Goal: Task Accomplishment & Management: Use online tool/utility

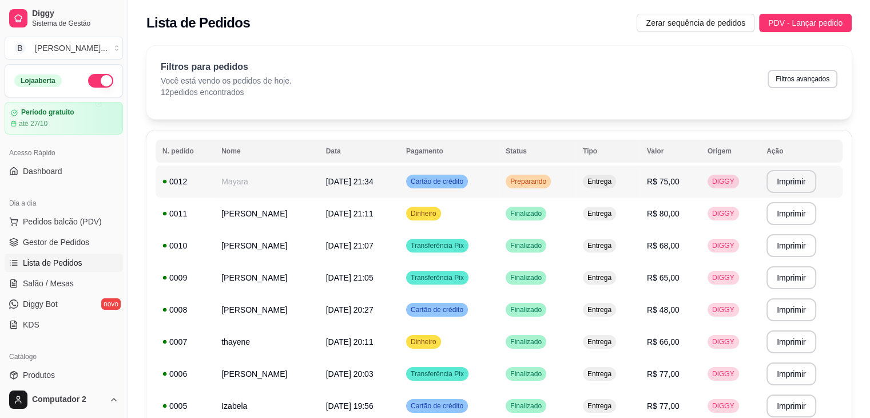
click at [608, 173] on td "Entrega" at bounding box center [608, 181] width 64 height 32
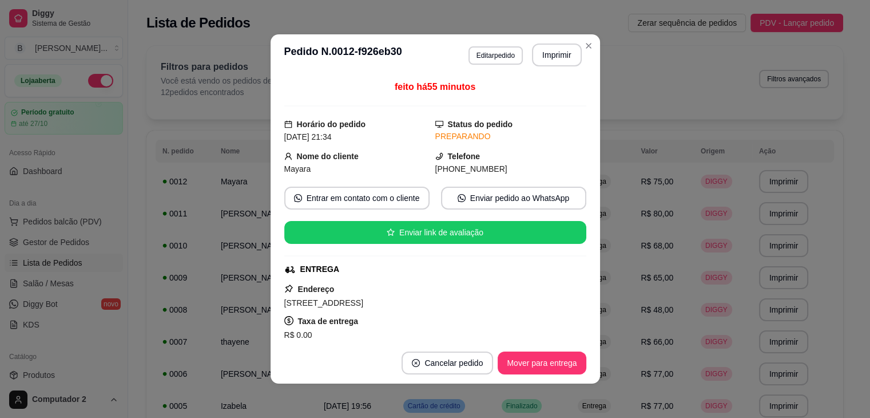
click at [573, 183] on div "feito há 55 minutos Horário do pedido [DATE] 21:34 Status do pedido PREPARANDO …" at bounding box center [435, 209] width 302 height 258
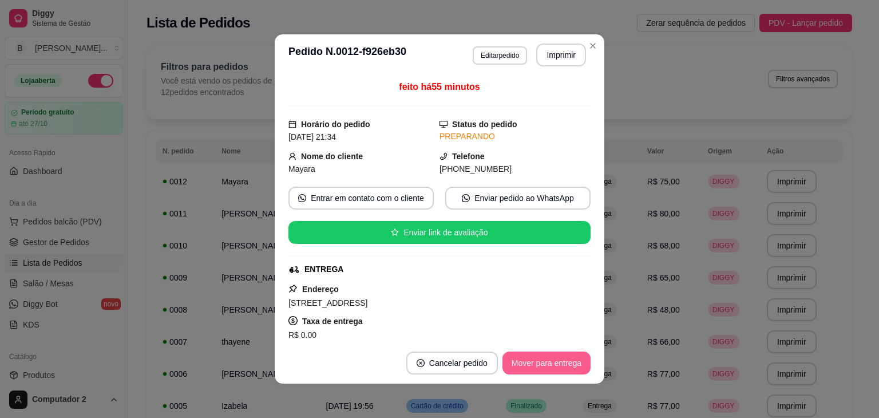
click at [522, 367] on button "Mover para entrega" at bounding box center [546, 362] width 88 height 23
click at [522, 366] on button "Mover para finalizado" at bounding box center [543, 363] width 92 height 22
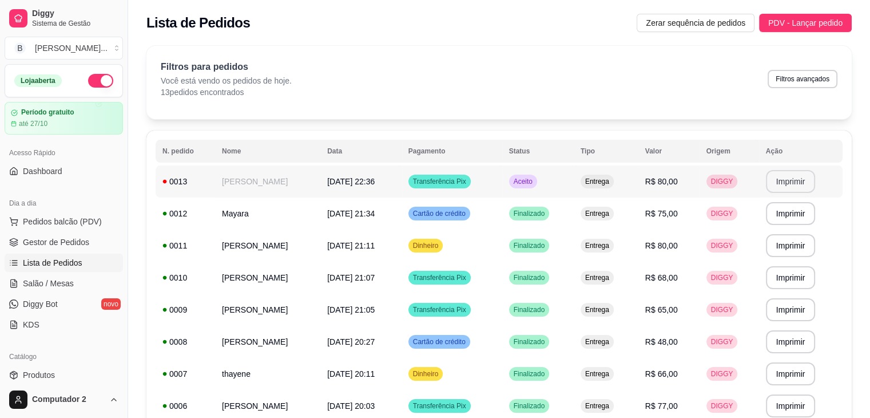
click at [787, 189] on button "Imprimir" at bounding box center [791, 181] width 50 height 23
click at [574, 186] on td "Aceito" at bounding box center [538, 181] width 72 height 32
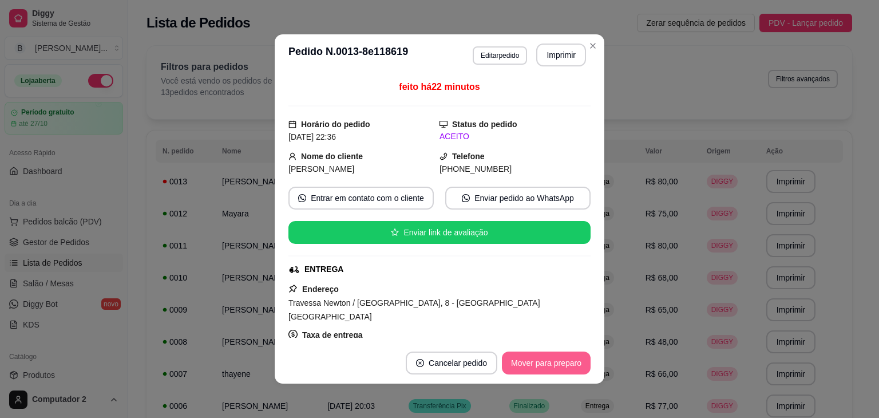
click at [524, 363] on button "Mover para preparo" at bounding box center [546, 362] width 89 height 23
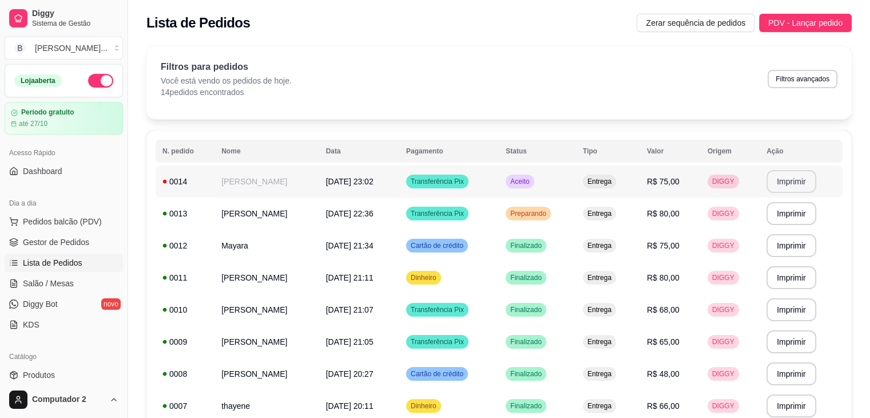
click at [798, 190] on button "Imprimir" at bounding box center [792, 181] width 50 height 23
click at [576, 207] on td "Preparando" at bounding box center [537, 213] width 77 height 32
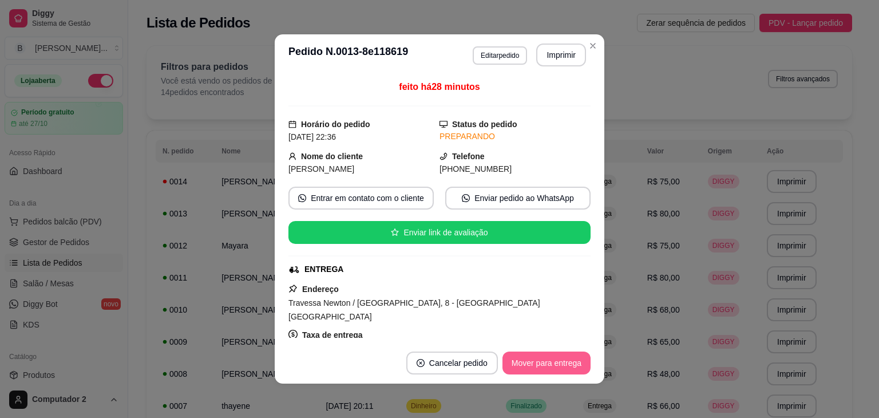
click at [534, 361] on button "Mover para entrega" at bounding box center [546, 362] width 88 height 23
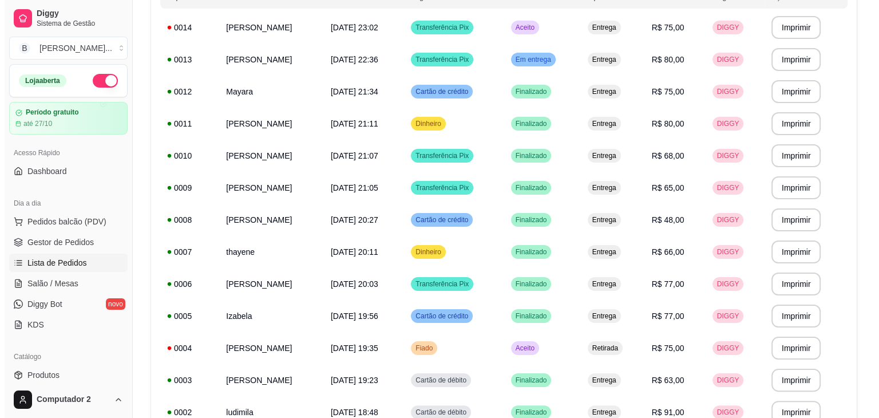
scroll to position [156, 0]
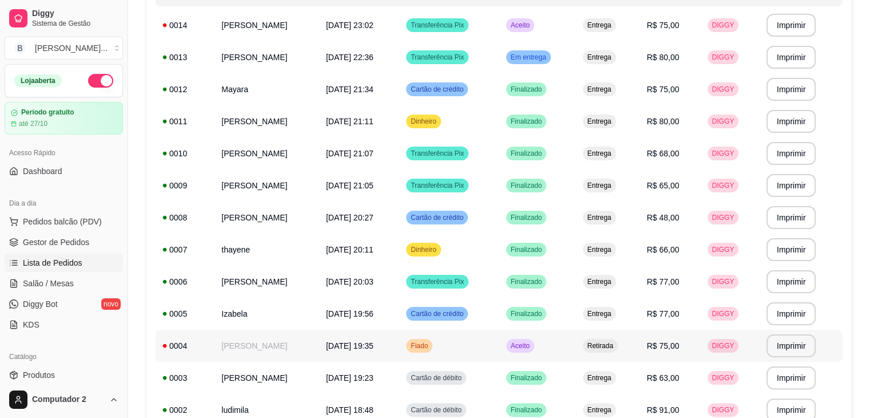
click at [607, 345] on td "Retirada" at bounding box center [608, 346] width 64 height 32
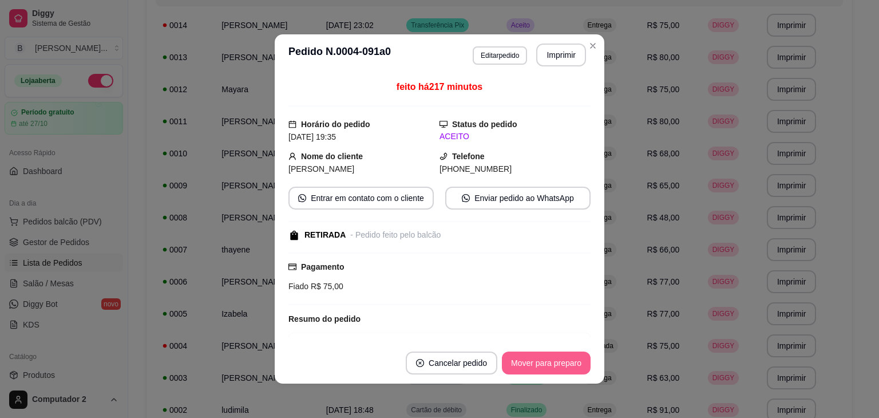
click at [542, 362] on button "Mover para preparo" at bounding box center [546, 362] width 89 height 23
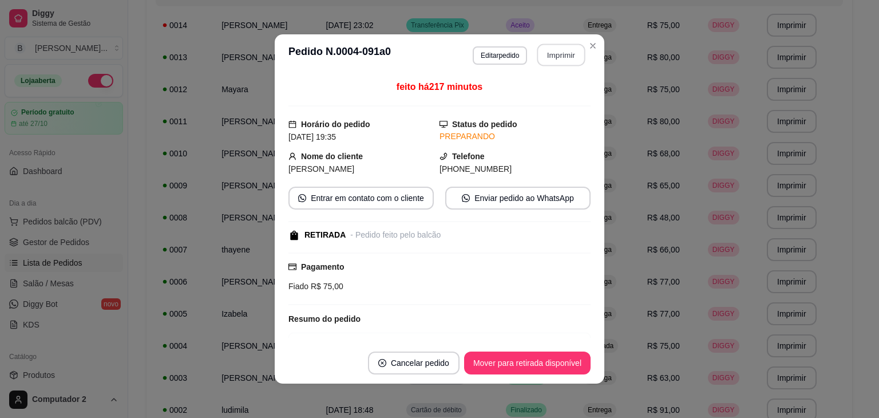
click at [556, 53] on button "Imprimir" at bounding box center [561, 55] width 48 height 22
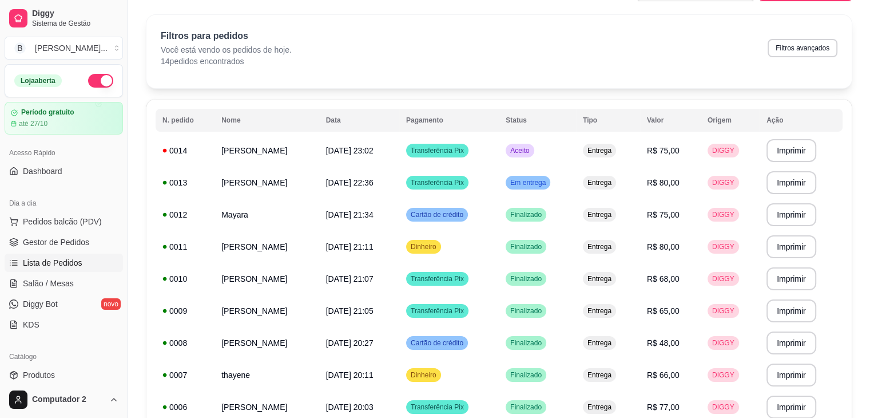
scroll to position [30, 0]
